Goal: Find specific page/section: Find specific page/section

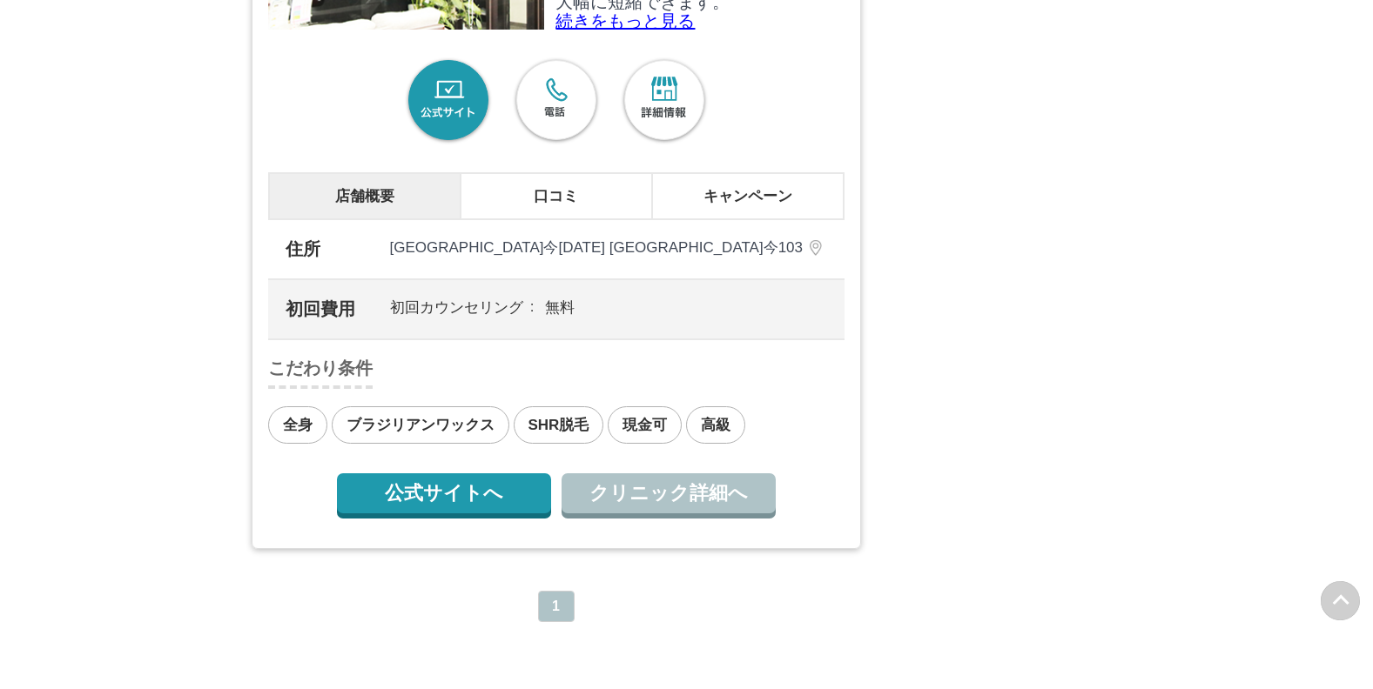
scroll to position [2089, 0]
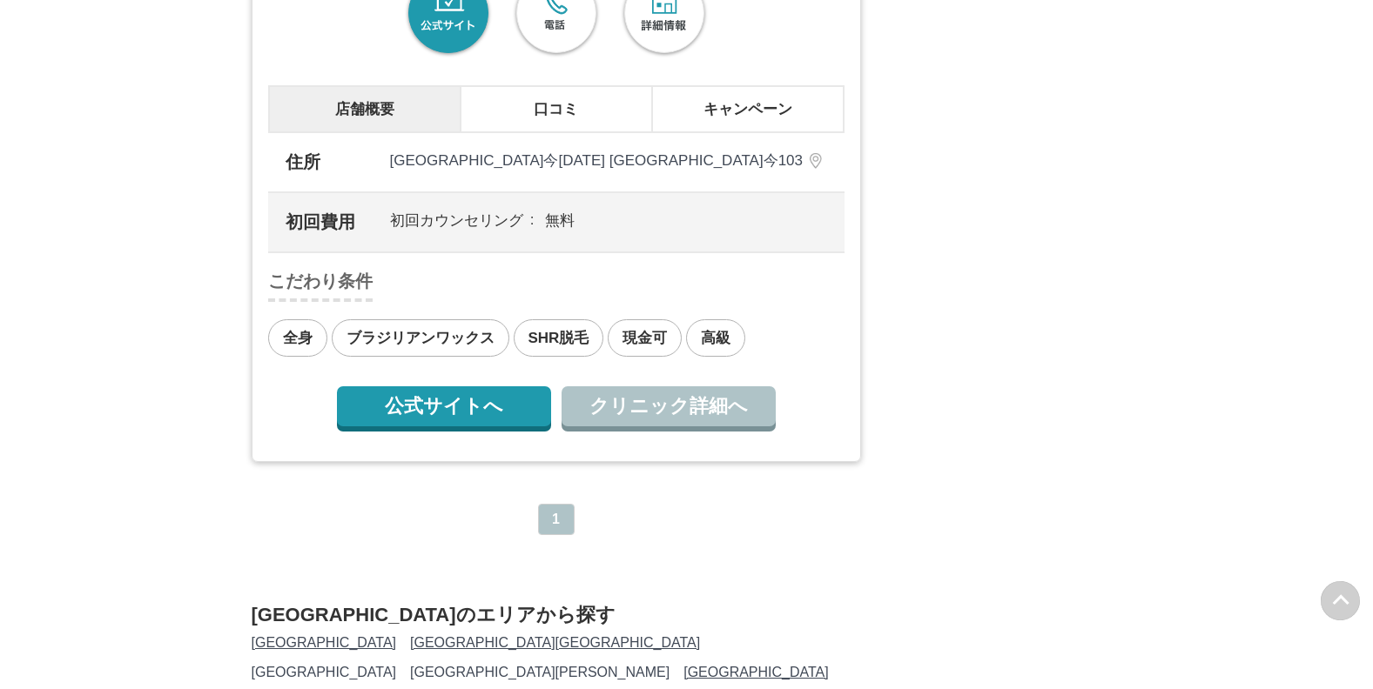
click at [460, 390] on link "公式サイトへ" at bounding box center [444, 406] width 214 height 40
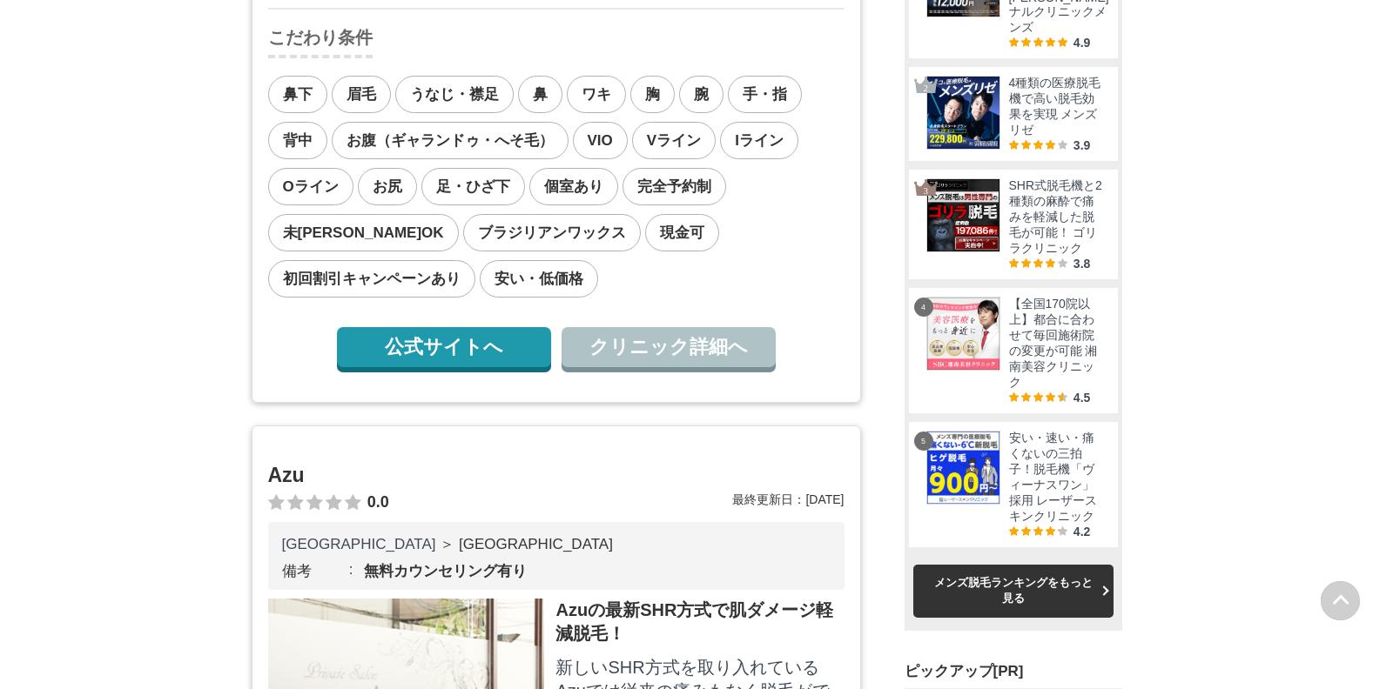
scroll to position [1567, 0]
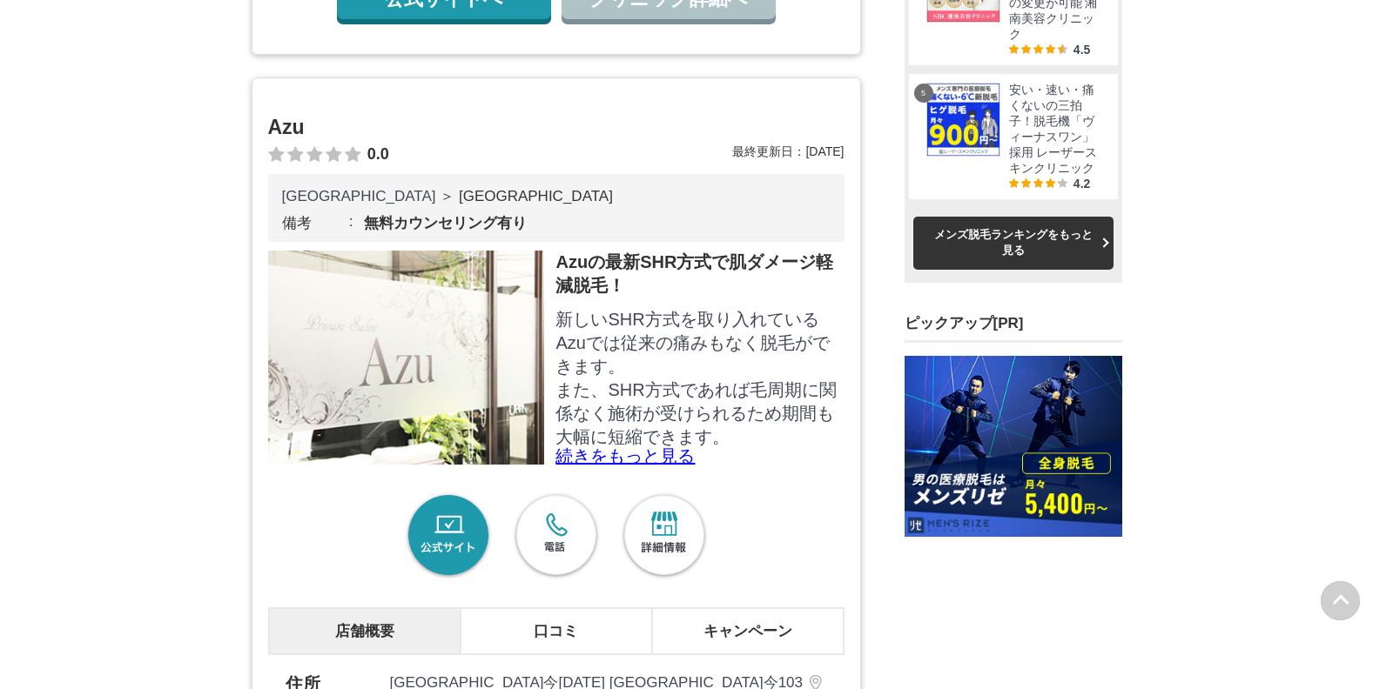
click at [456, 515] on link "公式サイト" at bounding box center [448, 536] width 91 height 91
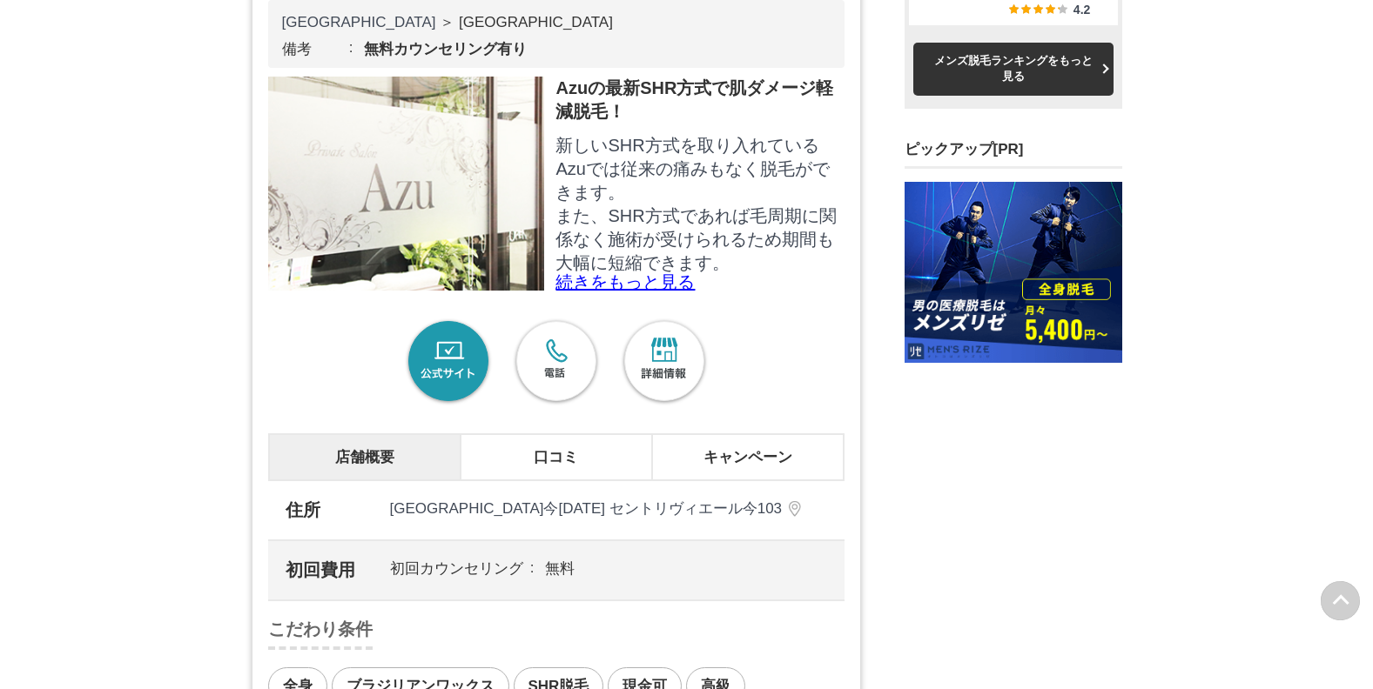
scroll to position [1828, 0]
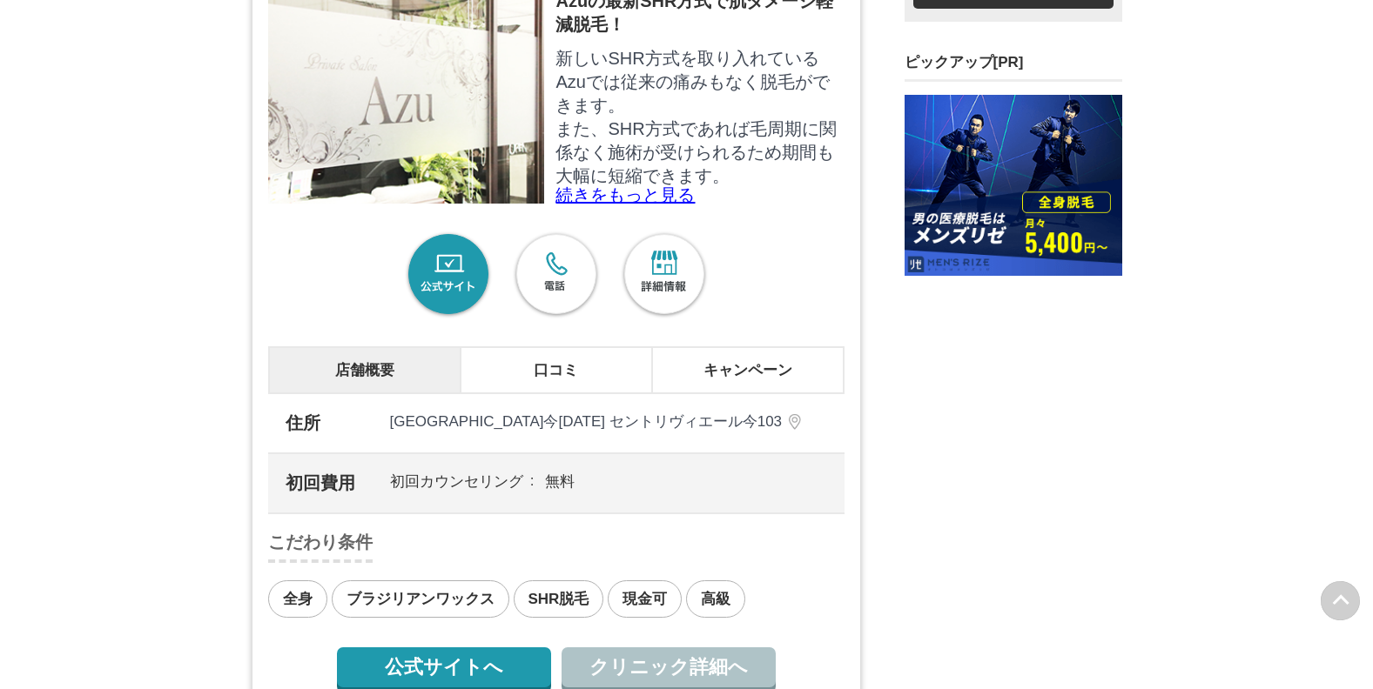
click at [641, 186] on p "続きをもっと見る" at bounding box center [699, 194] width 288 height 17
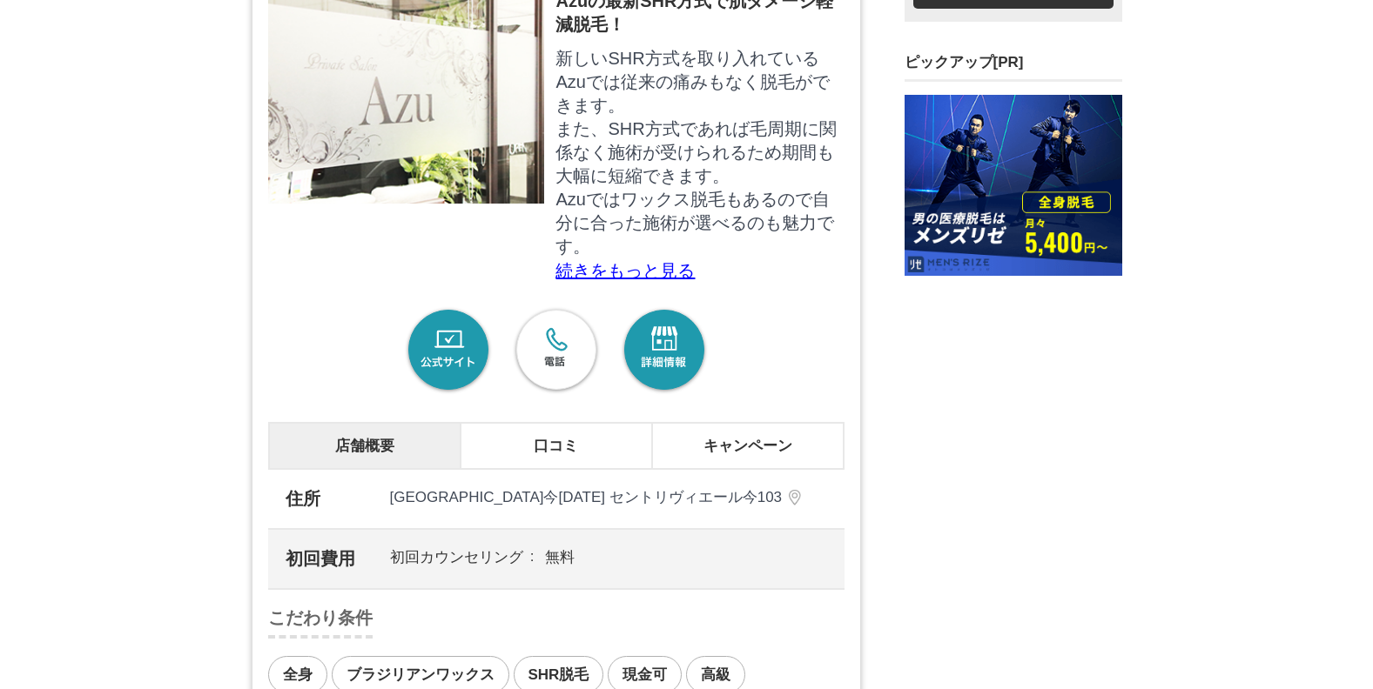
click at [650, 371] on link "詳細情報" at bounding box center [664, 351] width 91 height 91
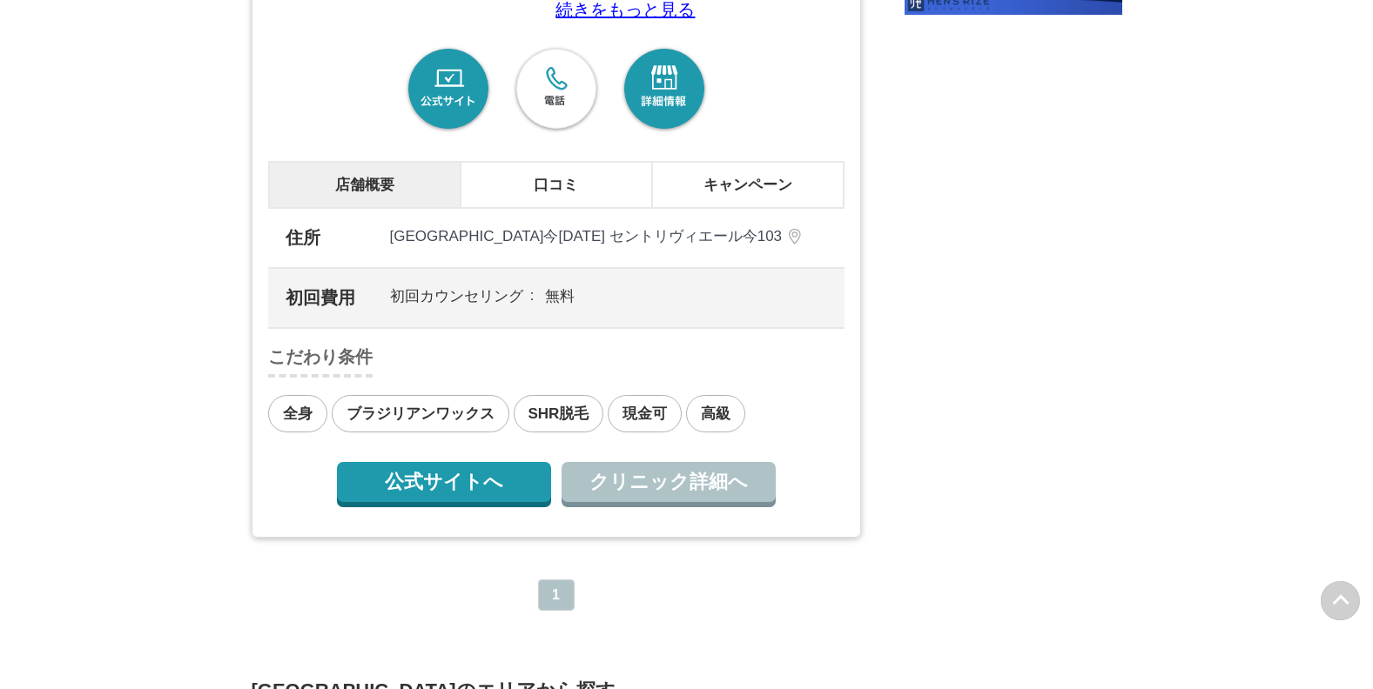
scroll to position [0, 0]
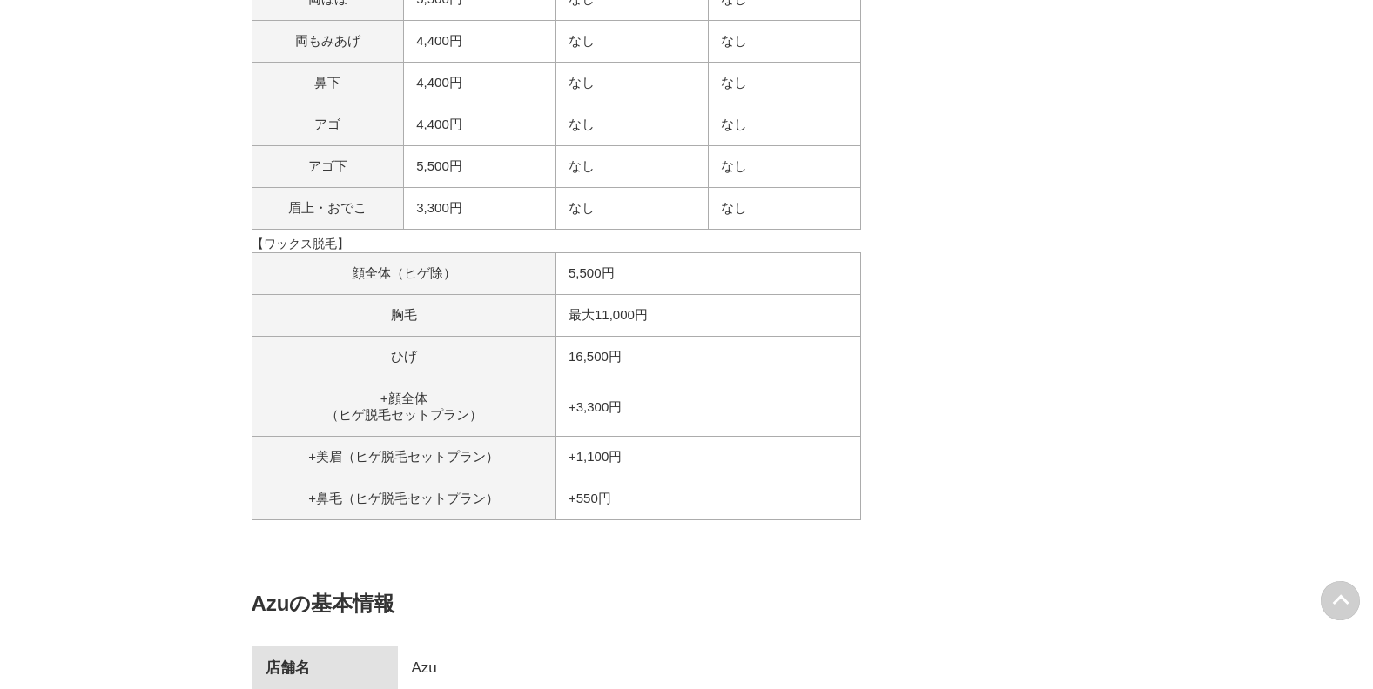
scroll to position [3395, 0]
